Goal: Navigation & Orientation: Find specific page/section

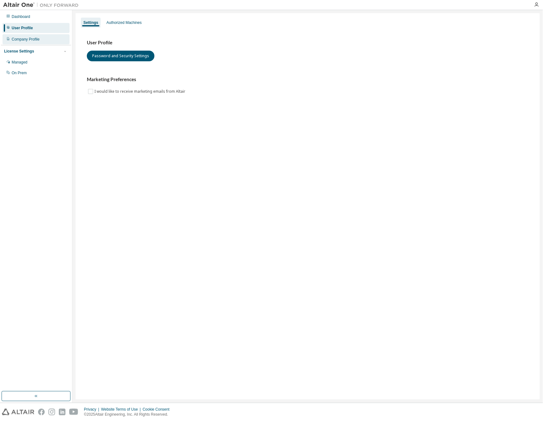
click at [32, 39] on div "Company Profile" at bounding box center [26, 39] width 28 height 5
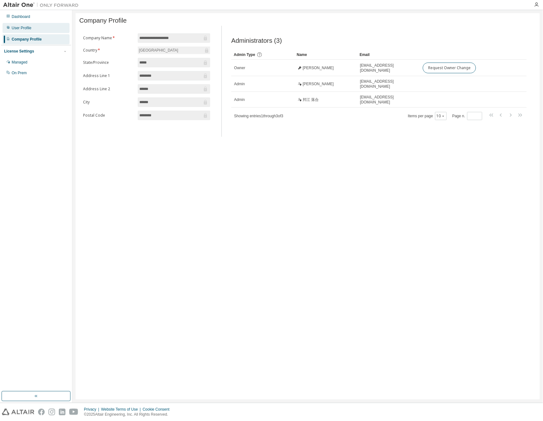
click at [29, 25] on div "User Profile" at bounding box center [22, 27] width 20 height 5
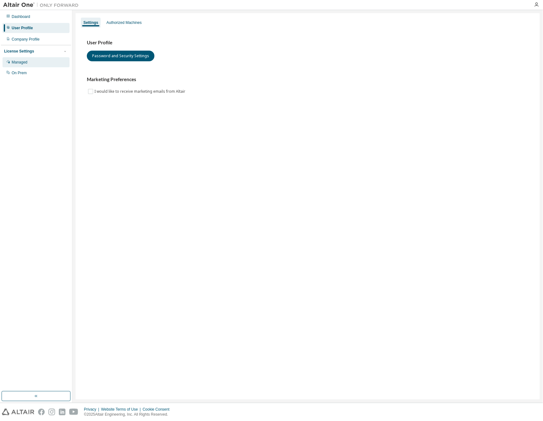
click at [32, 60] on div "Managed" at bounding box center [36, 62] width 67 height 10
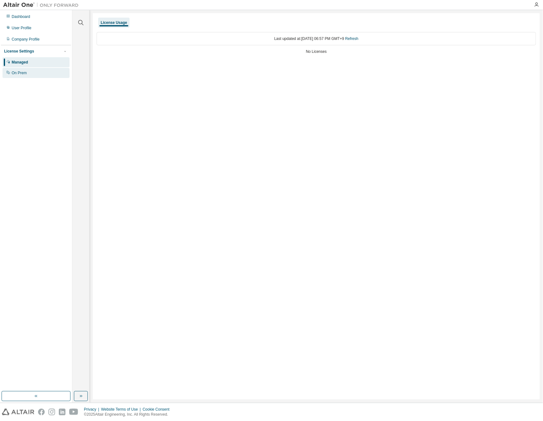
click at [38, 73] on div "On Prem" at bounding box center [36, 73] width 67 height 10
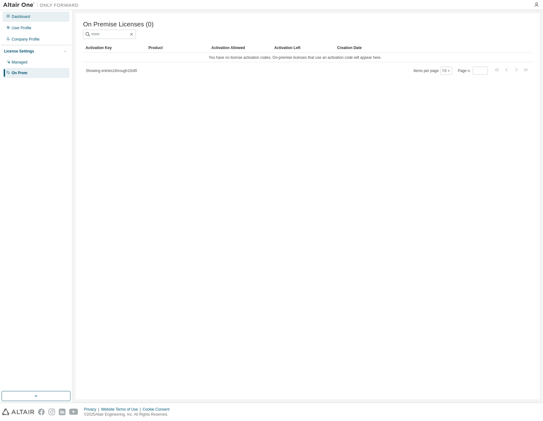
click at [32, 17] on div "Dashboard" at bounding box center [36, 17] width 67 height 10
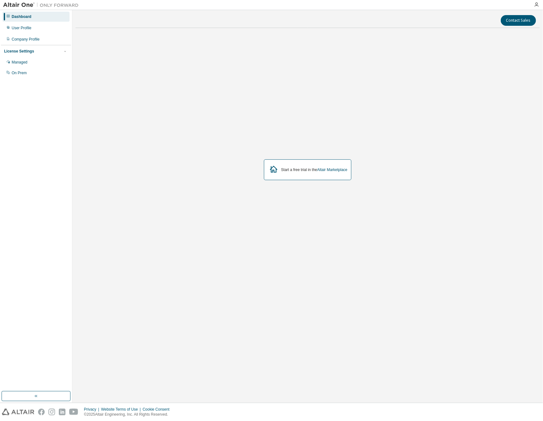
click at [14, 5] on img at bounding box center [42, 5] width 79 height 6
click at [21, 4] on img at bounding box center [42, 5] width 79 height 6
click at [539, 4] on icon "button" at bounding box center [536, 4] width 5 height 5
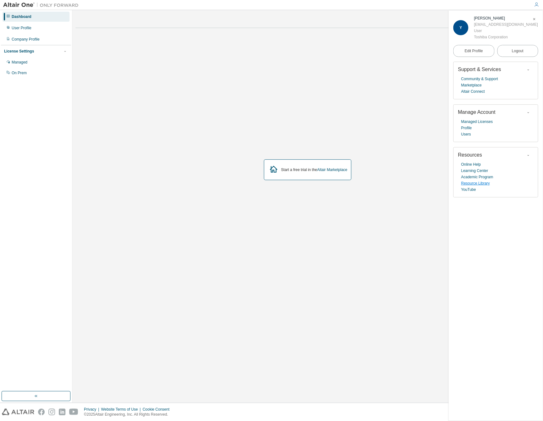
click at [482, 184] on link "Resource Library" at bounding box center [475, 183] width 29 height 6
